Goal: Information Seeking & Learning: Learn about a topic

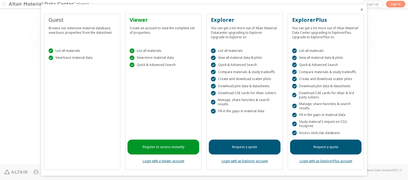
click at [360, 10] on icon "Close" at bounding box center [362, 9] width 4 height 4
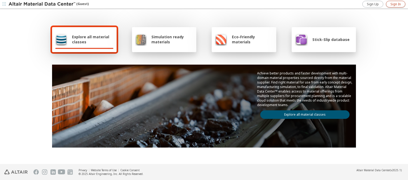
click at [396, 4] on span "Sign In" at bounding box center [396, 4] width 10 height 4
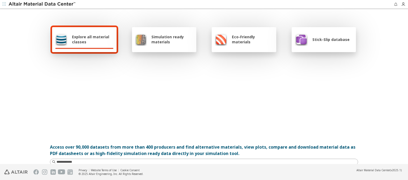
click at [91, 39] on span "Explore all material classes" at bounding box center [92, 39] width 41 height 10
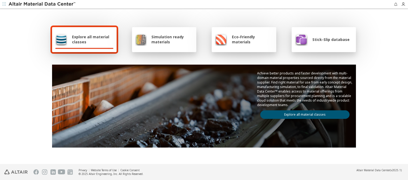
click at [303, 113] on link "Explore all material classes" at bounding box center [304, 114] width 89 height 9
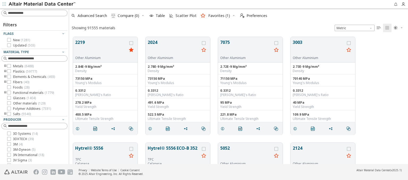
scroll to position [127, 335]
click at [182, 16] on span "Scatter Plot" at bounding box center [186, 16] width 21 height 4
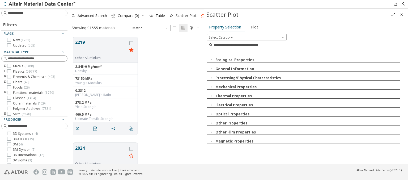
scroll to position [127, 131]
click at [211, 60] on icon "button" at bounding box center [211, 60] width 4 height 4
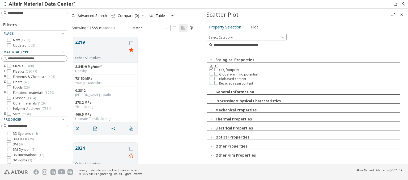
click at [211, 69] on icon at bounding box center [212, 69] width 4 height 4
click at [216, 69] on icon at bounding box center [217, 69] width 4 height 4
click at [253, 27] on span "Plot" at bounding box center [254, 27] width 7 height 9
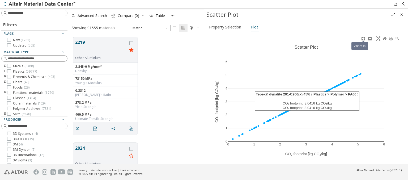
click at [363, 38] on icon at bounding box center [363, 38] width 4 height 4
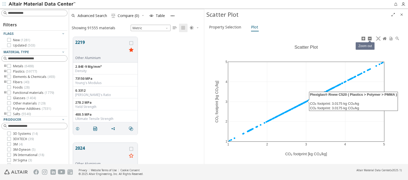
click at [370, 38] on icon at bounding box center [370, 38] width 4 height 4
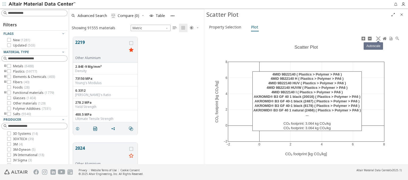
click at [378, 38] on icon at bounding box center [378, 38] width 4 height 4
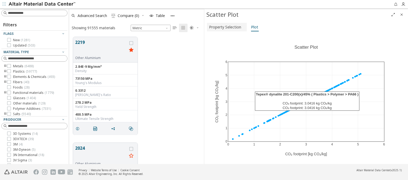
click at [226, 27] on span "Property Selection" at bounding box center [225, 27] width 32 height 9
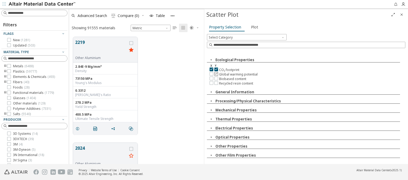
click at [216, 73] on icon at bounding box center [217, 74] width 4 height 4
click at [253, 27] on span "Plot" at bounding box center [254, 27] width 7 height 9
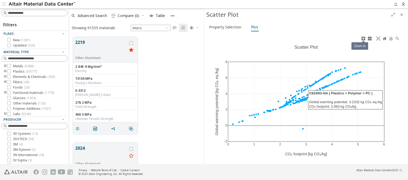
click at [363, 38] on icon at bounding box center [363, 38] width 4 height 4
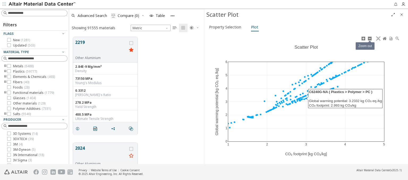
click at [370, 38] on icon at bounding box center [370, 38] width 4 height 4
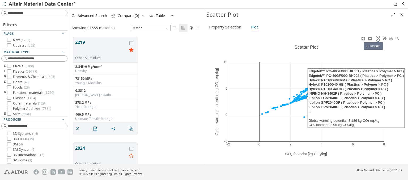
click at [378, 38] on icon at bounding box center [378, 38] width 4 height 4
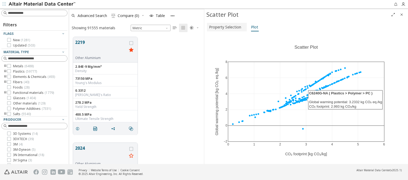
click at [226, 27] on span "Property Selection" at bounding box center [225, 27] width 32 height 9
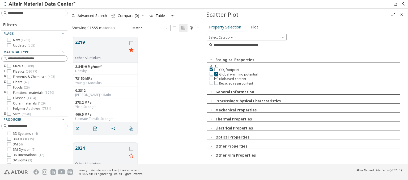
click at [216, 78] on icon at bounding box center [217, 78] width 4 height 4
click at [253, 27] on span "Plot" at bounding box center [254, 27] width 7 height 9
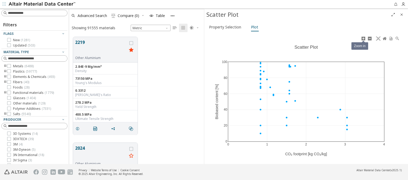
click at [363, 38] on icon at bounding box center [363, 38] width 4 height 4
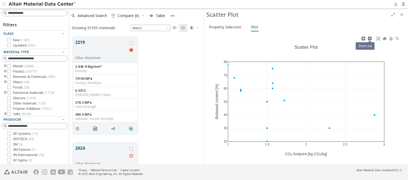
click at [370, 38] on icon at bounding box center [370, 38] width 4 height 4
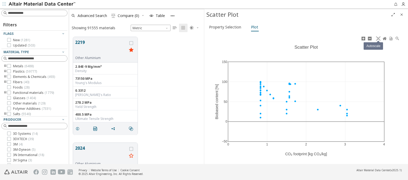
click at [378, 38] on icon at bounding box center [378, 38] width 4 height 4
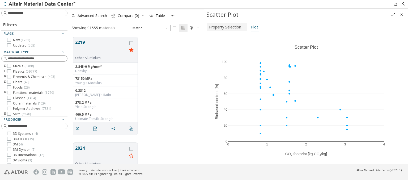
click at [226, 27] on span "Property Selection" at bounding box center [225, 27] width 32 height 9
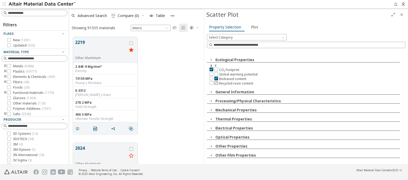
click at [216, 82] on icon at bounding box center [217, 83] width 4 height 4
click at [253, 27] on span "Plot" at bounding box center [254, 27] width 7 height 9
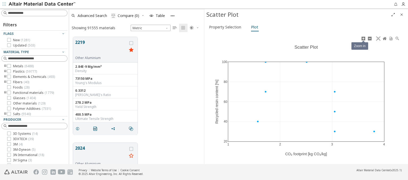
click at [363, 38] on icon at bounding box center [363, 38] width 4 height 4
click at [370, 38] on icon at bounding box center [370, 38] width 4 height 4
click at [378, 38] on icon at bounding box center [378, 38] width 4 height 4
click at [226, 27] on span "Property Selection" at bounding box center [225, 27] width 32 height 9
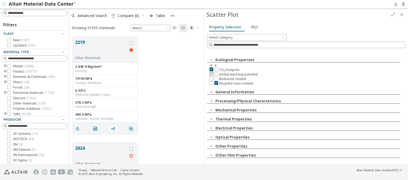
click at [211, 73] on icon at bounding box center [212, 74] width 4 height 4
click at [216, 69] on icon at bounding box center [217, 69] width 4 height 4
click at [253, 27] on span "Plot" at bounding box center [254, 27] width 7 height 9
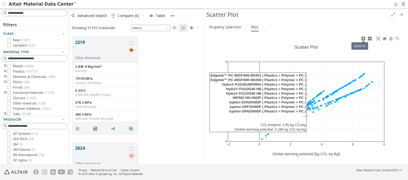
click at [363, 38] on icon at bounding box center [363, 38] width 4 height 4
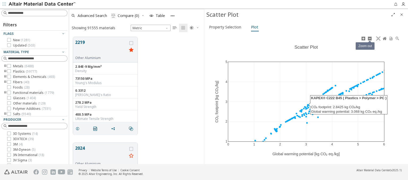
click at [370, 38] on icon at bounding box center [370, 38] width 4 height 4
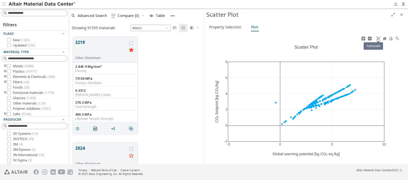
click at [378, 38] on icon at bounding box center [378, 38] width 4 height 4
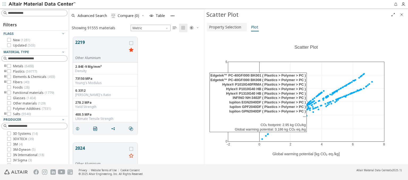
click at [226, 27] on span "Property Selection" at bounding box center [225, 27] width 32 height 9
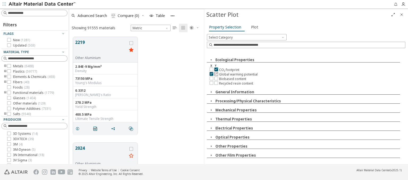
click at [216, 73] on icon at bounding box center [217, 74] width 4 height 4
click at [253, 27] on span "Plot" at bounding box center [254, 27] width 7 height 9
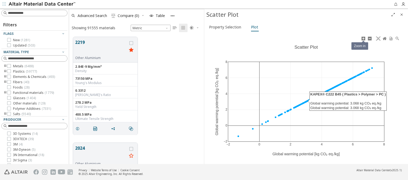
click at [363, 38] on icon at bounding box center [363, 38] width 4 height 4
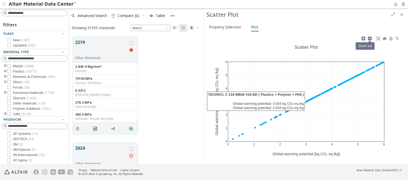
click at [370, 38] on icon at bounding box center [370, 38] width 4 height 4
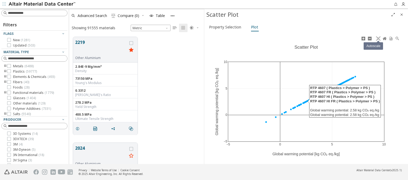
click at [378, 38] on icon at bounding box center [378, 38] width 4 height 4
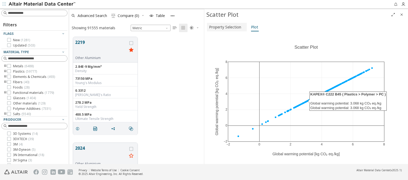
click at [226, 27] on span "Property Selection" at bounding box center [225, 27] width 32 height 9
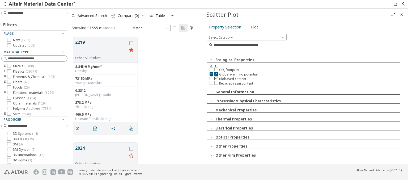
click at [216, 78] on icon at bounding box center [217, 78] width 4 height 4
click at [253, 27] on span "Plot" at bounding box center [254, 27] width 7 height 9
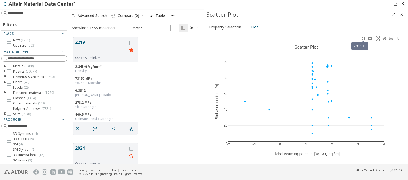
click at [363, 38] on icon at bounding box center [363, 38] width 4 height 4
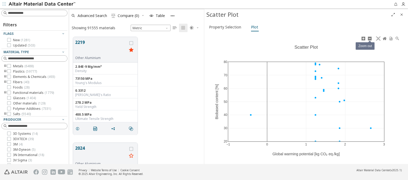
click at [370, 38] on icon at bounding box center [370, 38] width 4 height 4
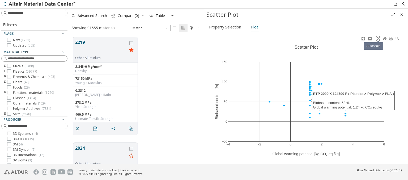
click at [378, 38] on icon at bounding box center [378, 38] width 4 height 4
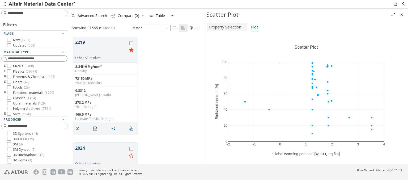
click at [226, 27] on span "Property Selection" at bounding box center [225, 27] width 32 height 9
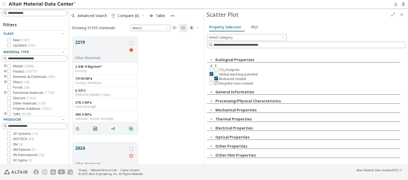
click at [216, 82] on icon at bounding box center [217, 83] width 4 height 4
click at [253, 27] on span "Plot" at bounding box center [254, 27] width 7 height 9
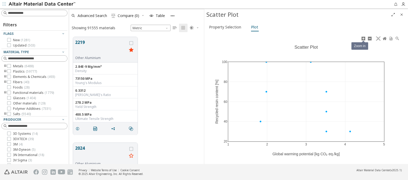
click at [363, 38] on icon at bounding box center [363, 38] width 4 height 4
click at [370, 38] on icon at bounding box center [370, 38] width 4 height 4
click at [378, 38] on icon at bounding box center [378, 38] width 4 height 4
click at [226, 27] on span "Property Selection" at bounding box center [225, 27] width 32 height 9
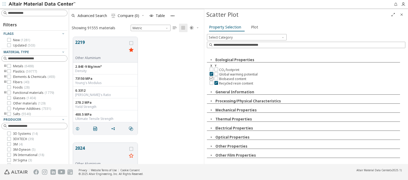
click at [211, 78] on icon at bounding box center [212, 78] width 4 height 4
click at [216, 69] on icon at bounding box center [217, 69] width 4 height 4
click at [253, 27] on span "Plot" at bounding box center [254, 27] width 7 height 9
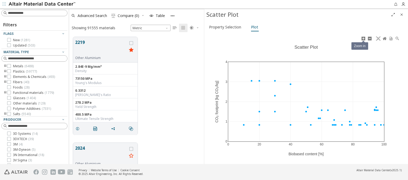
click at [363, 38] on icon at bounding box center [363, 38] width 4 height 4
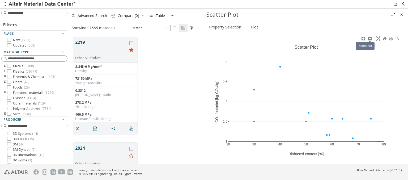
click at [370, 38] on icon at bounding box center [370, 38] width 4 height 4
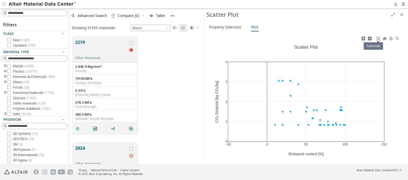
click at [378, 38] on icon at bounding box center [378, 38] width 4 height 4
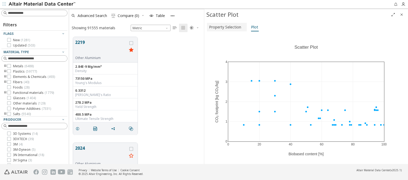
click at [226, 27] on span "Property Selection" at bounding box center [225, 27] width 32 height 9
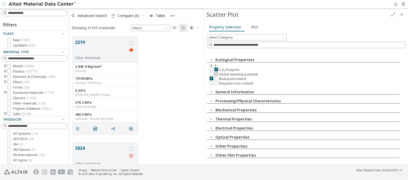
click at [216, 73] on icon at bounding box center [217, 74] width 4 height 4
click at [253, 27] on span "Plot" at bounding box center [254, 27] width 7 height 9
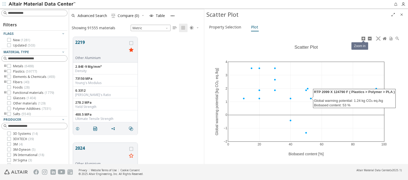
click at [363, 38] on icon at bounding box center [363, 38] width 4 height 4
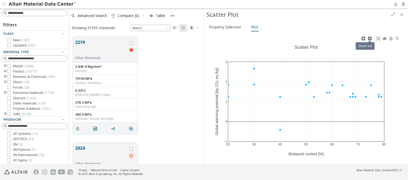
click at [370, 38] on icon at bounding box center [370, 38] width 4 height 4
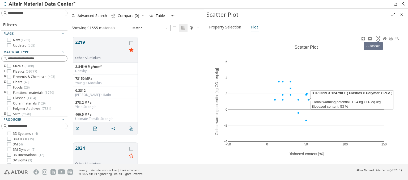
click at [378, 38] on icon at bounding box center [378, 38] width 4 height 4
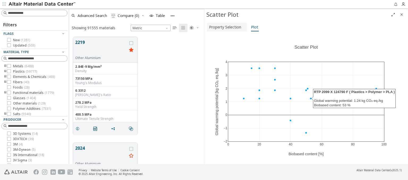
click at [226, 27] on span "Property Selection" at bounding box center [225, 27] width 32 height 9
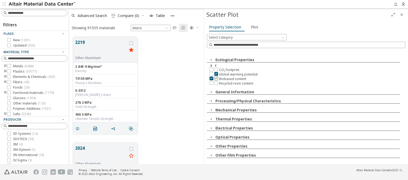
click at [216, 78] on icon at bounding box center [217, 78] width 4 height 4
click at [253, 27] on span "Plot" at bounding box center [254, 27] width 7 height 9
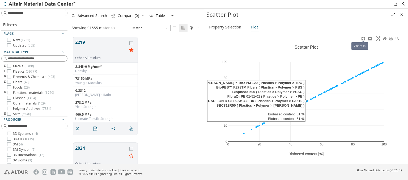
click at [363, 38] on icon at bounding box center [363, 38] width 4 height 4
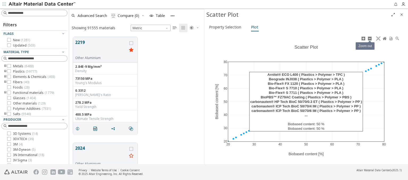
click at [370, 38] on icon at bounding box center [370, 38] width 4 height 4
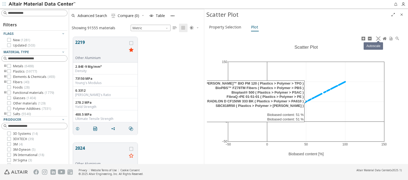
click at [378, 38] on icon at bounding box center [378, 38] width 4 height 4
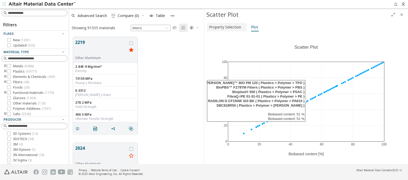
click at [226, 27] on span "Property Selection" at bounding box center [225, 27] width 32 height 9
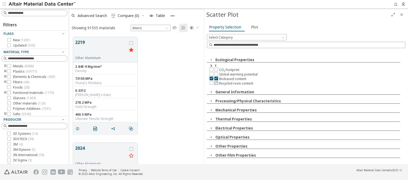
click at [216, 82] on icon at bounding box center [217, 83] width 4 height 4
click at [253, 27] on span "Plot" at bounding box center [254, 27] width 7 height 9
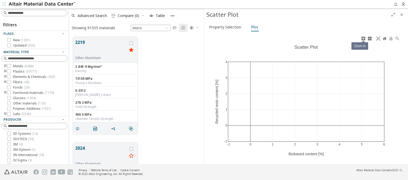
click at [363, 38] on icon at bounding box center [363, 38] width 4 height 4
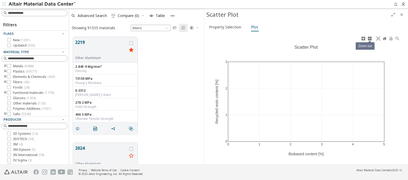
click at [370, 38] on icon at bounding box center [370, 38] width 4 height 4
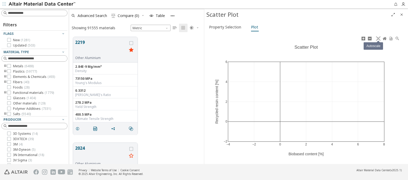
click at [378, 38] on icon at bounding box center [378, 38] width 4 height 4
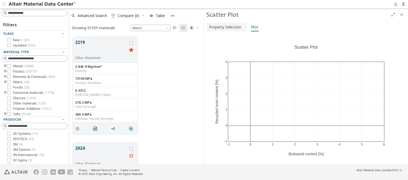
click at [226, 27] on span "Property Selection" at bounding box center [225, 27] width 32 height 9
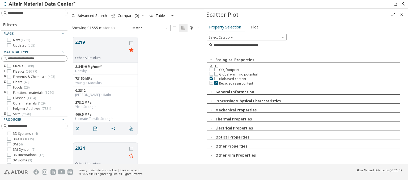
click at [211, 82] on icon at bounding box center [212, 83] width 4 height 4
click at [216, 69] on icon at bounding box center [217, 69] width 4 height 4
click at [253, 27] on span "Plot" at bounding box center [254, 27] width 7 height 9
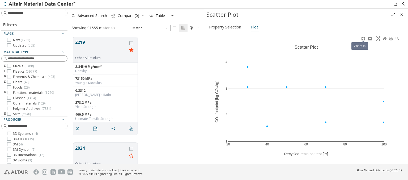
click at [363, 38] on icon at bounding box center [363, 38] width 4 height 4
click at [370, 38] on icon at bounding box center [370, 38] width 4 height 4
click at [378, 38] on icon at bounding box center [378, 38] width 4 height 4
click at [226, 27] on span "Property Selection" at bounding box center [225, 27] width 32 height 9
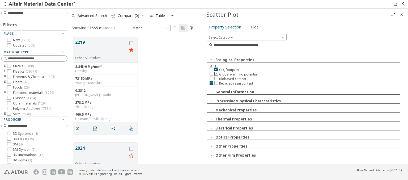
click at [216, 73] on icon at bounding box center [217, 74] width 4 height 4
click at [253, 27] on span "Plot" at bounding box center [254, 27] width 7 height 9
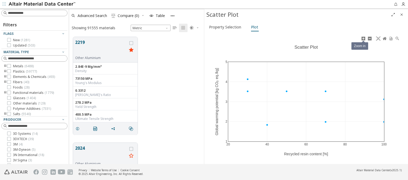
click at [363, 38] on icon at bounding box center [363, 38] width 4 height 4
click at [370, 38] on icon at bounding box center [370, 38] width 4 height 4
click at [378, 38] on icon at bounding box center [378, 38] width 4 height 4
click at [226, 27] on span "Property Selection" at bounding box center [225, 27] width 32 height 9
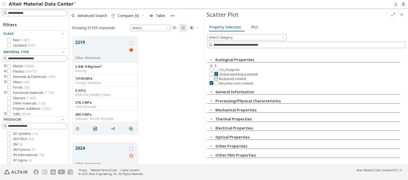
click at [216, 78] on icon at bounding box center [217, 78] width 4 height 4
click at [253, 27] on span "Plot" at bounding box center [254, 27] width 7 height 9
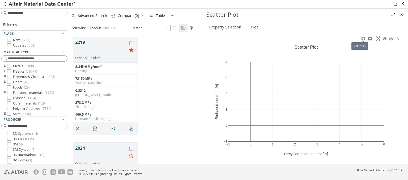
click at [363, 38] on icon at bounding box center [363, 38] width 4 height 4
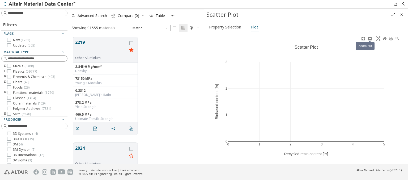
click at [370, 38] on icon at bounding box center [370, 38] width 4 height 4
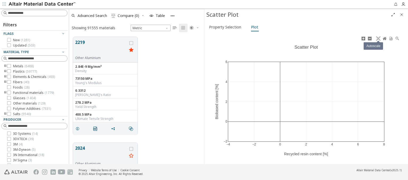
click at [378, 38] on icon at bounding box center [378, 38] width 4 height 4
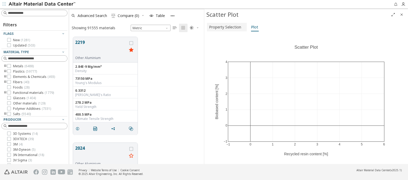
click at [226, 27] on span "Property Selection" at bounding box center [225, 27] width 32 height 9
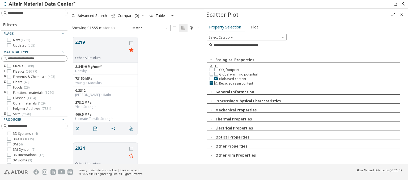
click at [216, 82] on icon at bounding box center [217, 83] width 4 height 4
click at [253, 27] on span "Plot" at bounding box center [254, 27] width 7 height 9
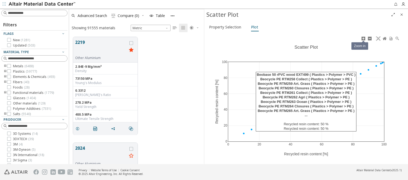
click at [363, 38] on icon at bounding box center [363, 38] width 4 height 4
click at [370, 38] on icon at bounding box center [370, 38] width 4 height 4
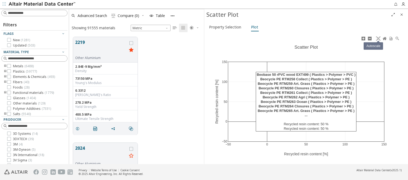
click at [378, 38] on icon at bounding box center [378, 38] width 4 height 4
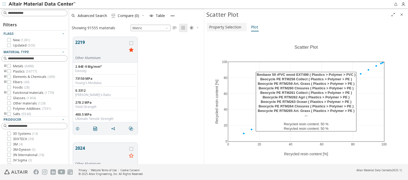
click at [226, 27] on span "Property Selection" at bounding box center [225, 27] width 32 height 9
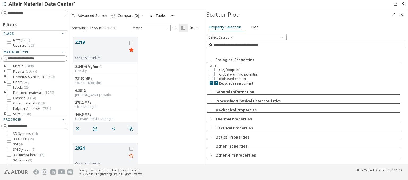
click at [42, 4] on img at bounding box center [43, 4] width 68 height 5
